Goal: Find specific page/section: Find specific page/section

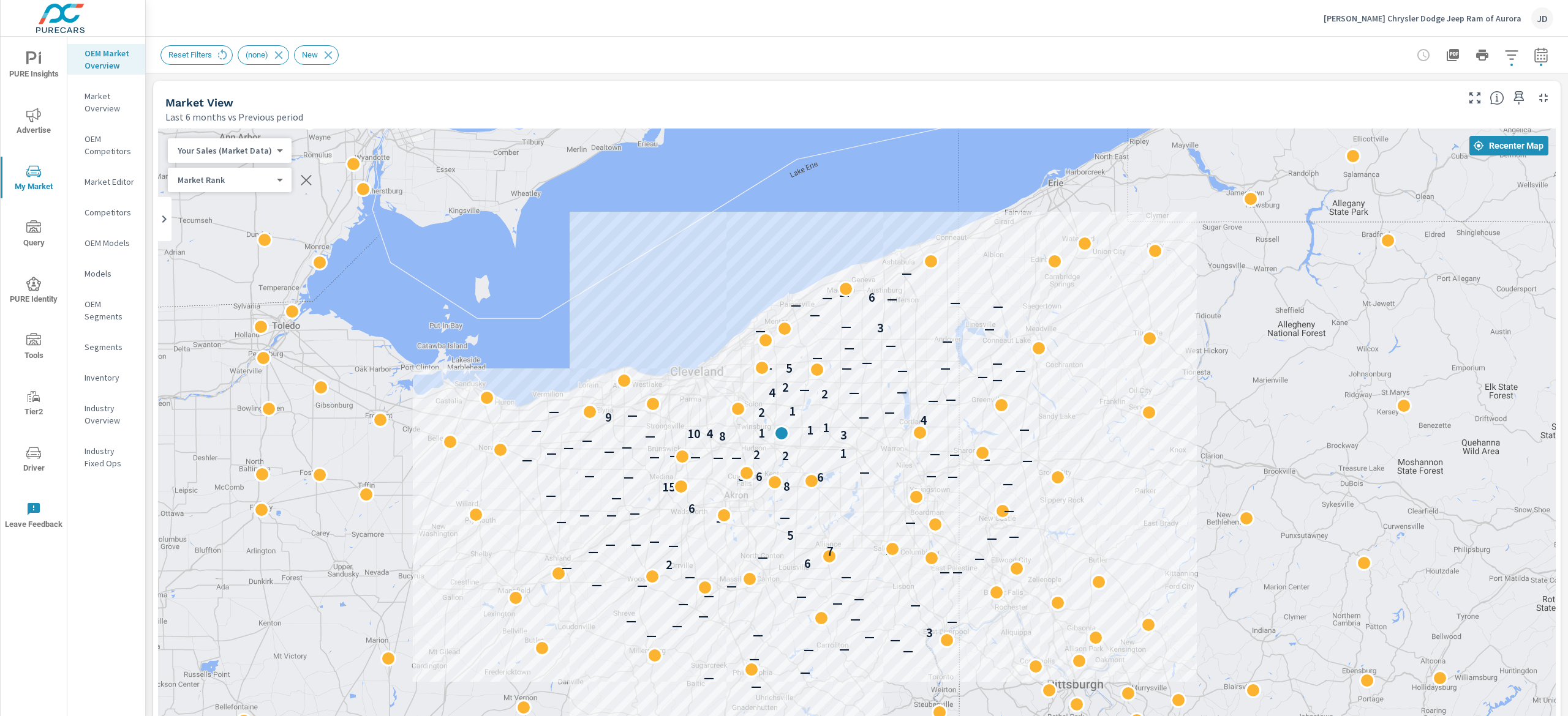
scroll to position [1, 0]
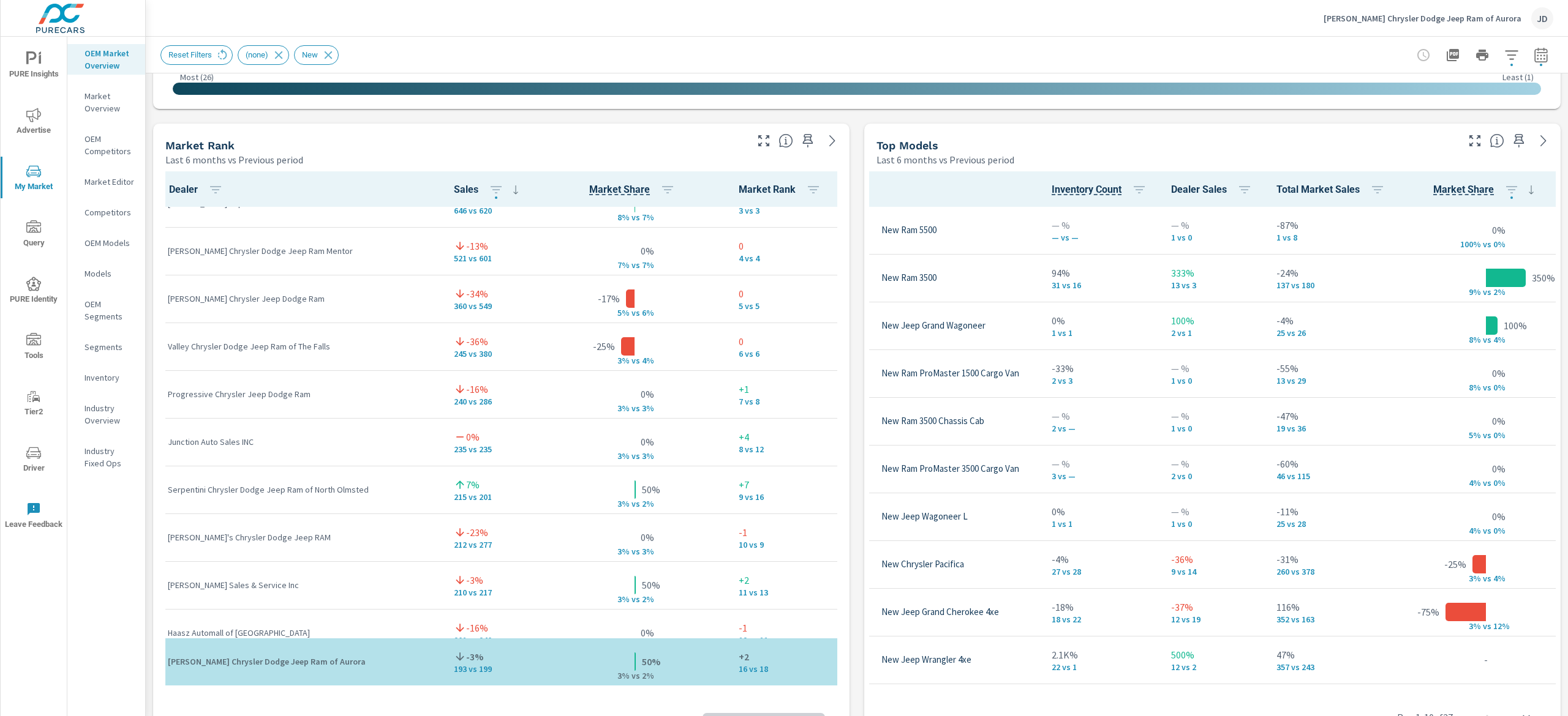
scroll to position [279, 0]
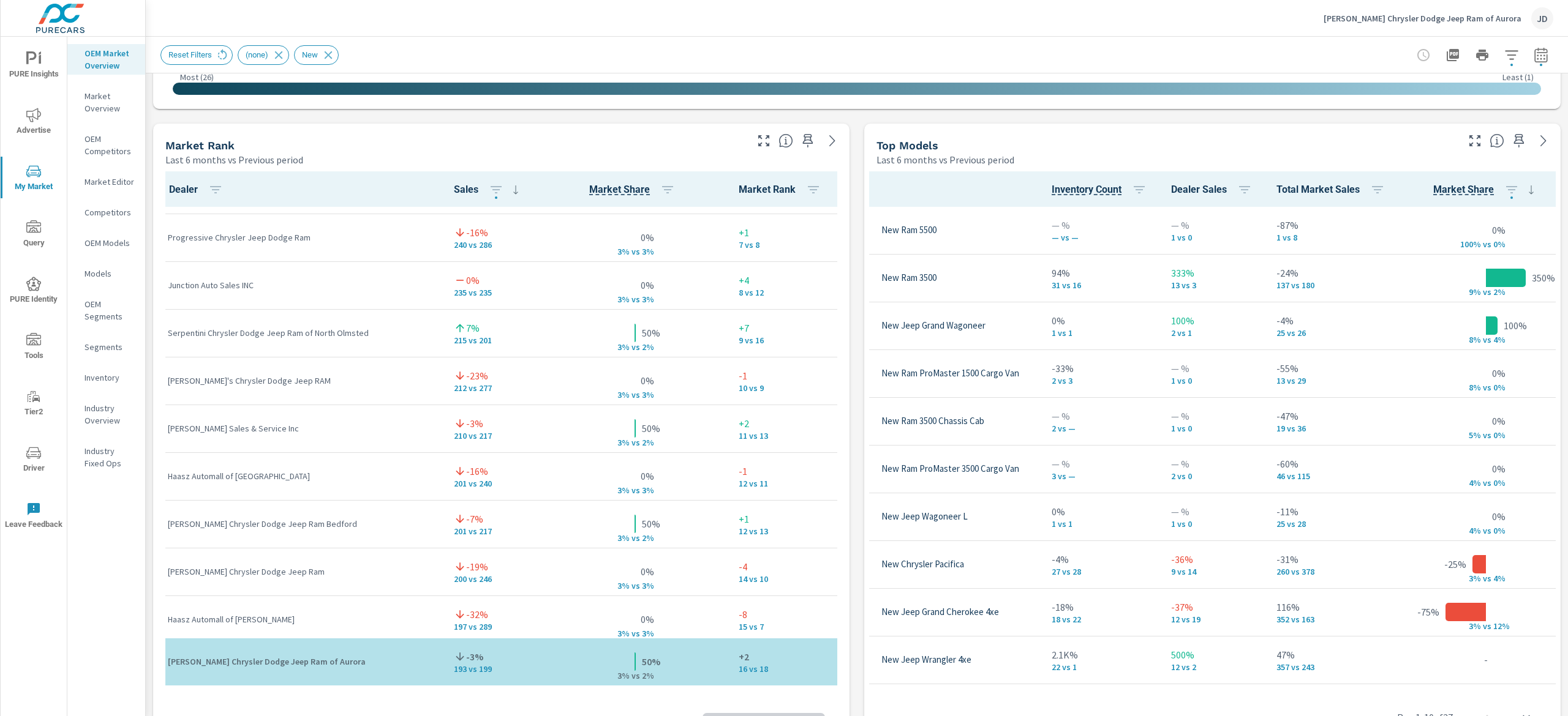
scroll to position [489, 0]
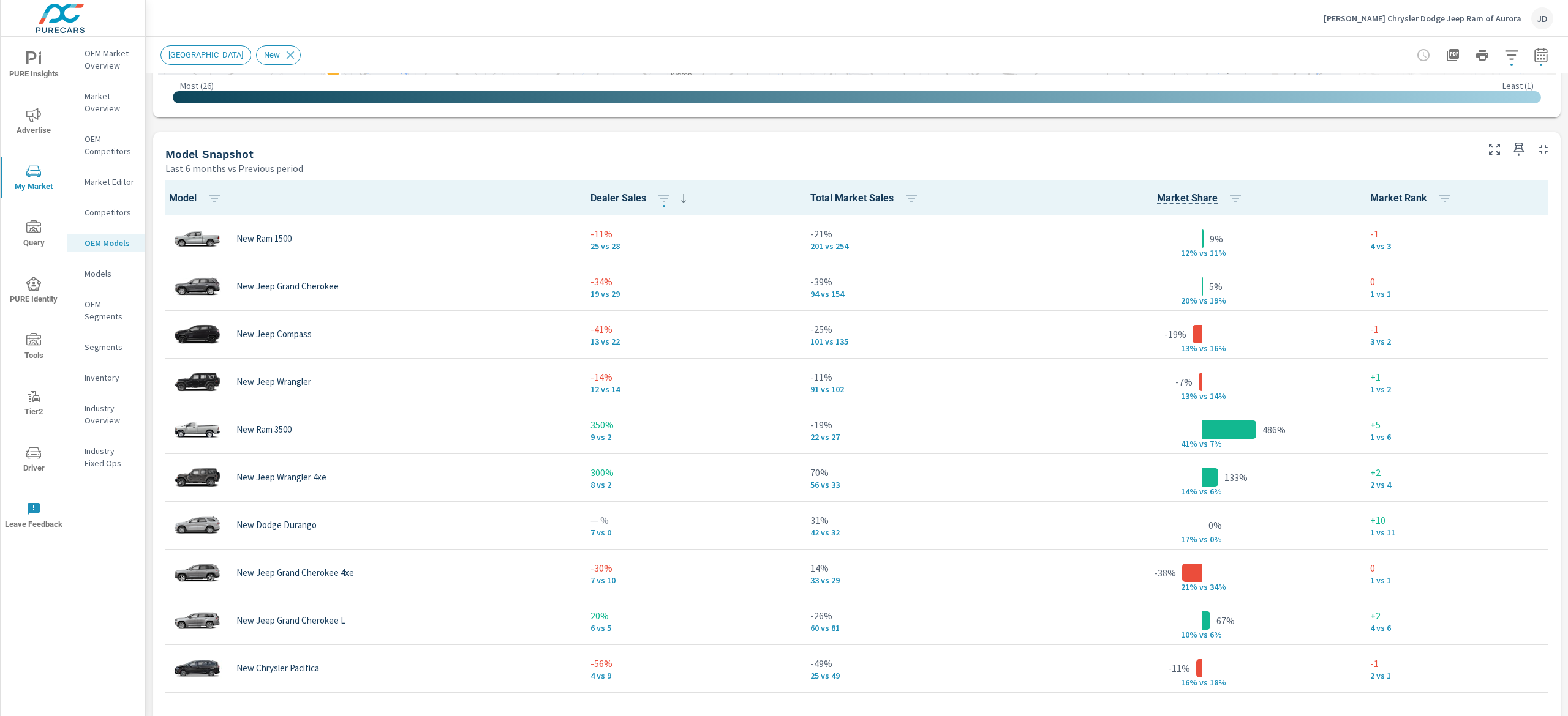
scroll to position [1, 0]
